Goal: Use online tool/utility: Utilize a website feature to perform a specific function

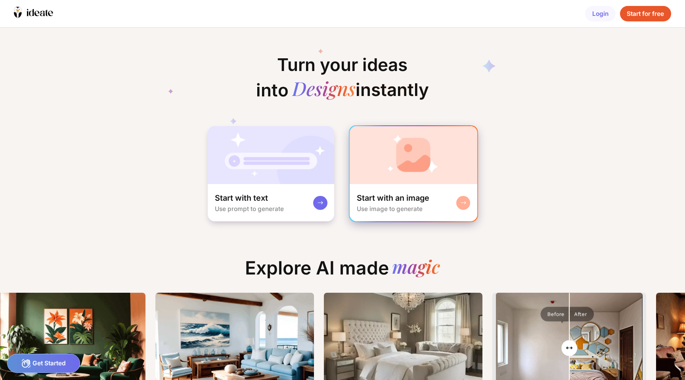
click at [443, 152] on img at bounding box center [413, 155] width 127 height 58
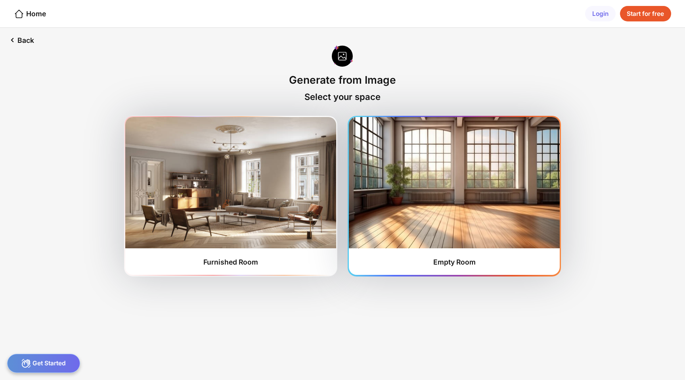
click at [436, 206] on img at bounding box center [454, 182] width 210 height 131
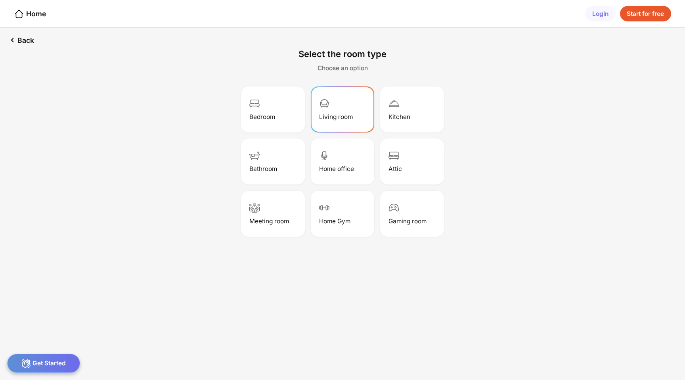
click at [331, 90] on div "Living room" at bounding box center [342, 110] width 61 height 44
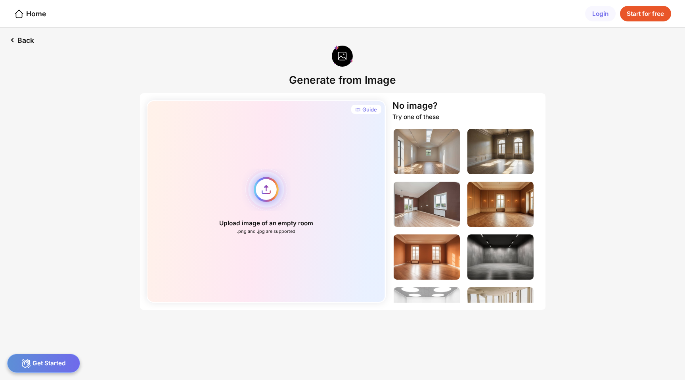
click at [270, 168] on div "Upload image of an empty room .png and .jpg are supported" at bounding box center [266, 201] width 239 height 202
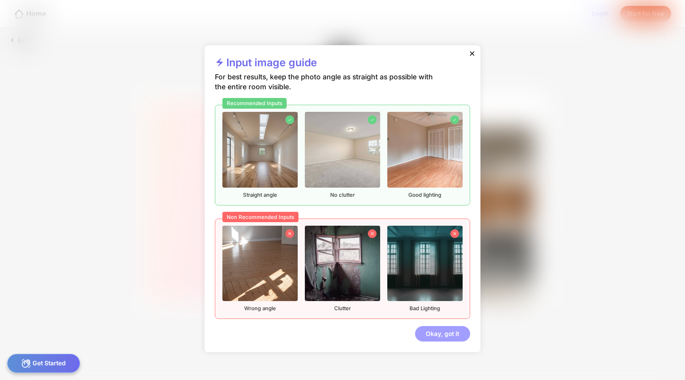
click at [444, 326] on div "Okay, got it" at bounding box center [442, 334] width 55 height 16
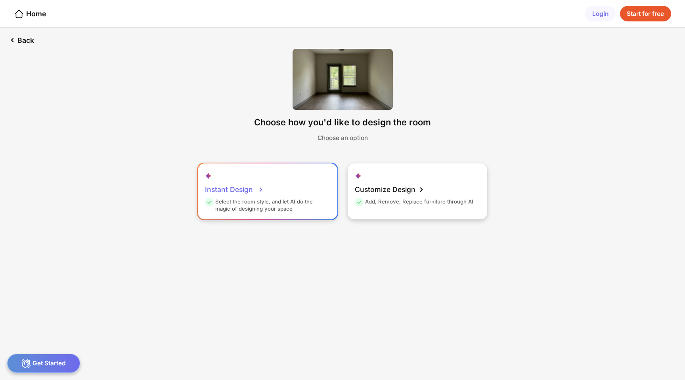
click at [311, 196] on div "Instant Design Select the room style, and let AI do the magic of designing your…" at bounding box center [267, 191] width 139 height 56
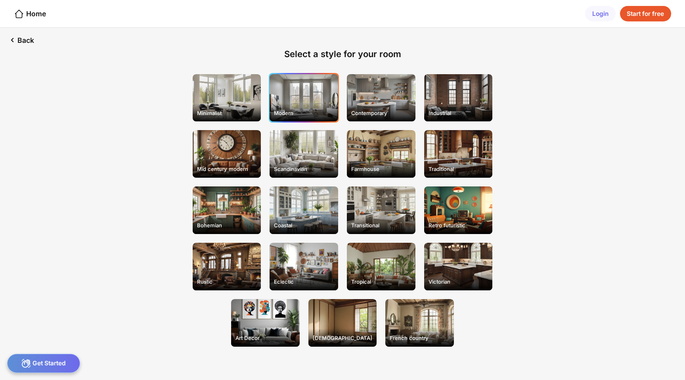
click at [289, 91] on div "Modern" at bounding box center [303, 98] width 69 height 48
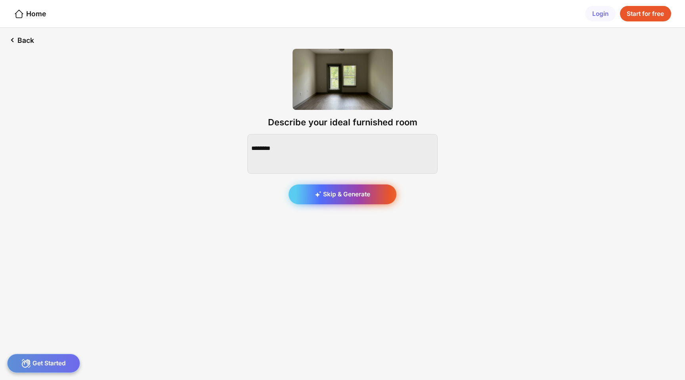
click at [316, 184] on div "Skip & Generate" at bounding box center [342, 194] width 108 height 20
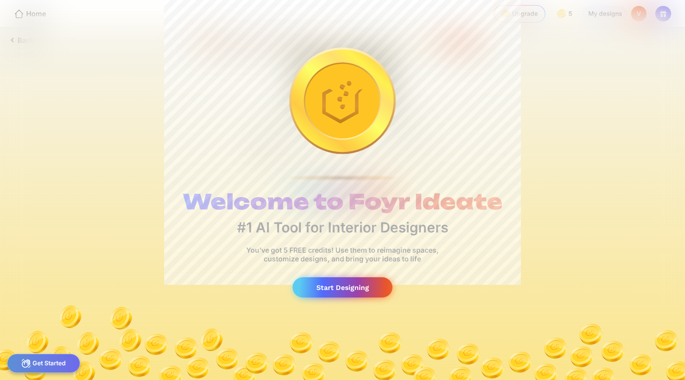
click at [347, 283] on div "Start Designing" at bounding box center [342, 287] width 100 height 20
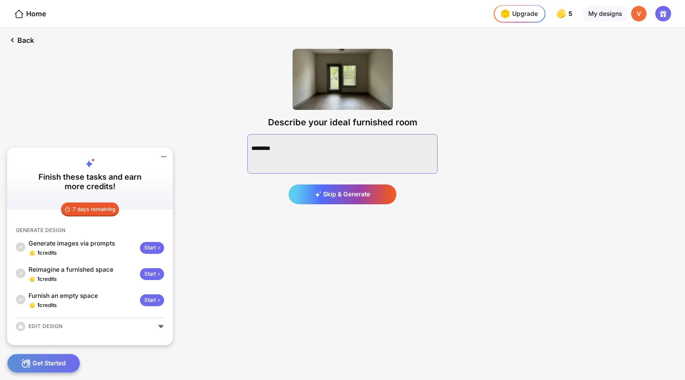
click at [326, 134] on textarea at bounding box center [342, 154] width 190 height 40
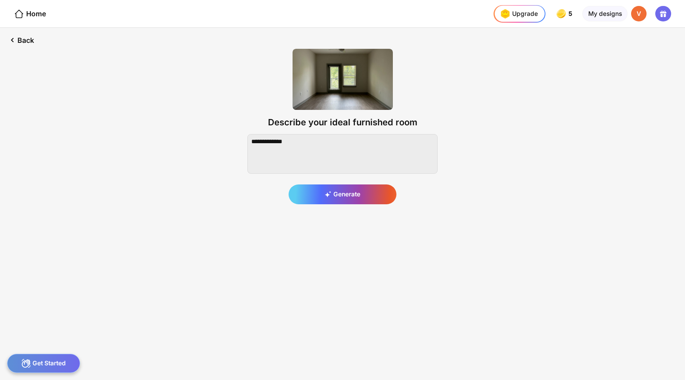
click at [268, 209] on div "Describe your ideal furnished room Generate" at bounding box center [342, 144] width 218 height 218
click at [325, 147] on textarea at bounding box center [342, 154] width 190 height 40
type textarea "**********"
click at [313, 184] on div "Generate" at bounding box center [342, 194] width 108 height 20
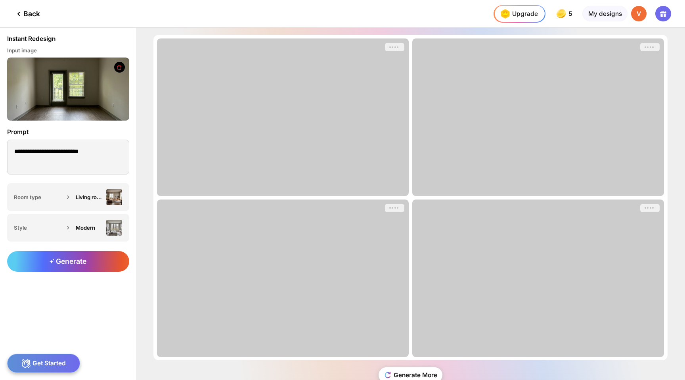
scroll to position [25, 0]
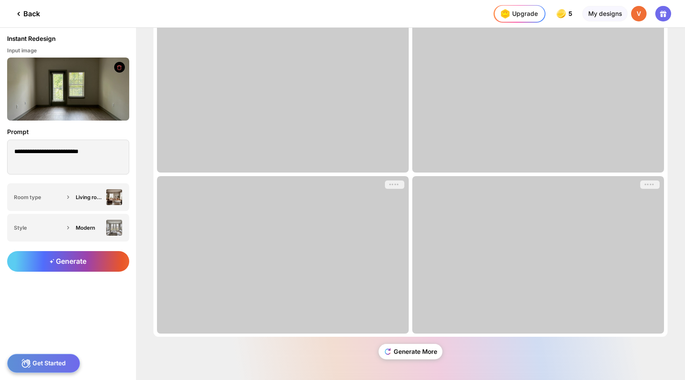
click at [647, 16] on div "V" at bounding box center [639, 14] width 16 height 16
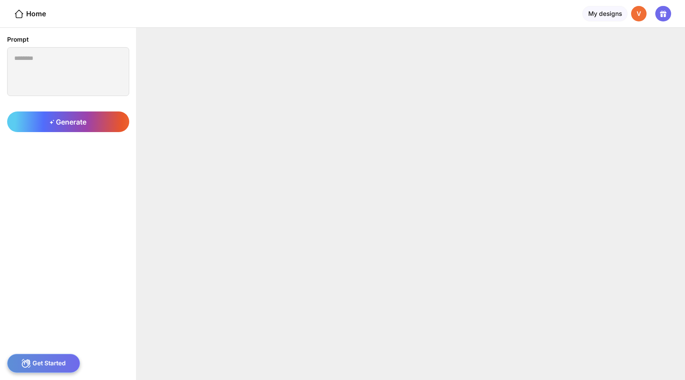
type textarea "**********"
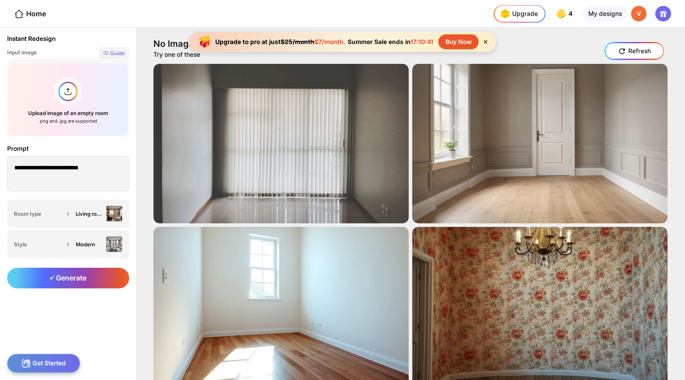
click at [615, 47] on div "Refresh" at bounding box center [633, 51] width 57 height 16
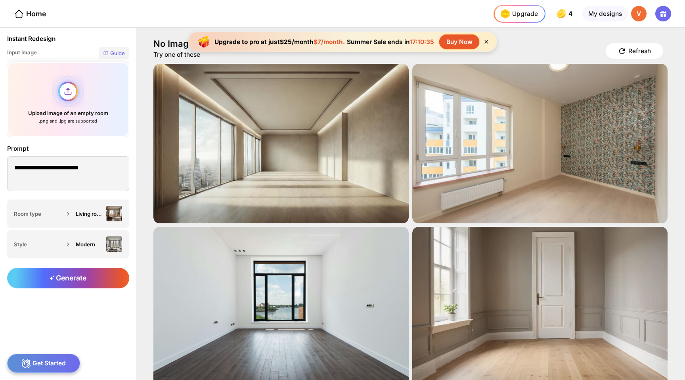
click at [59, 83] on div "Upload image of an empty room .png and .jpg are supported" at bounding box center [68, 99] width 122 height 75
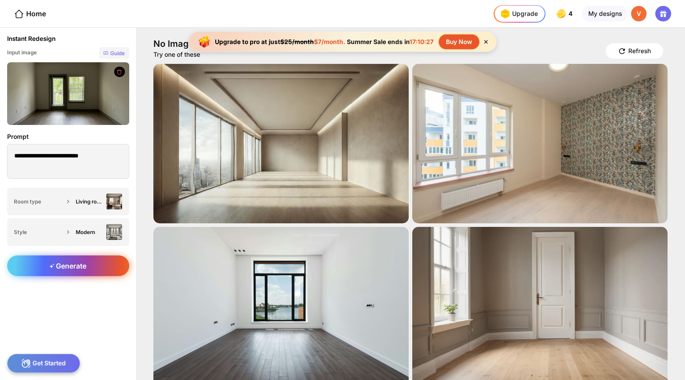
click at [89, 255] on div "Generate" at bounding box center [68, 265] width 122 height 21
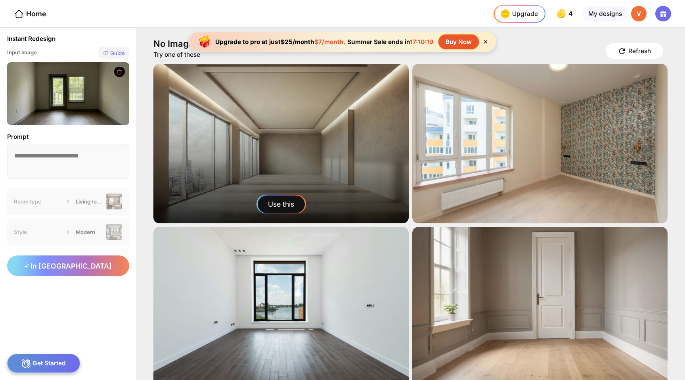
scroll to position [19, 0]
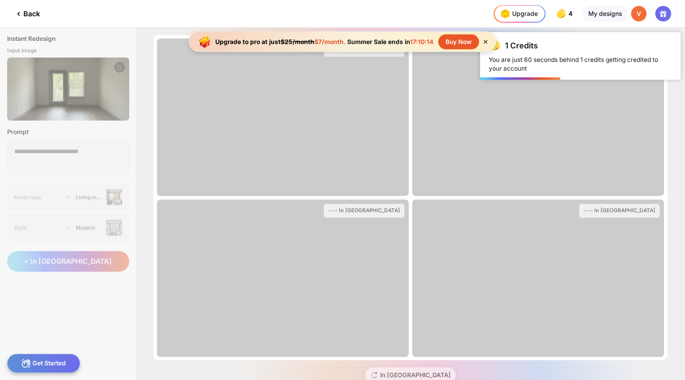
click at [484, 40] on icon at bounding box center [486, 42] width 4 height 4
